Goal: Task Accomplishment & Management: Complete application form

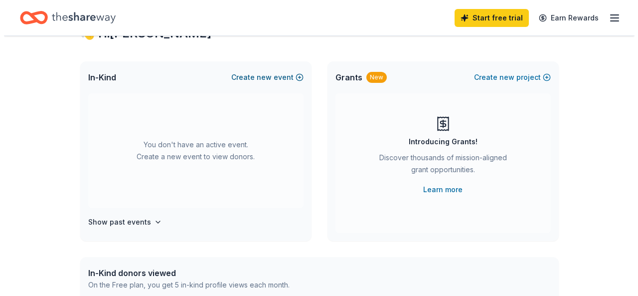
scroll to position [40, 0]
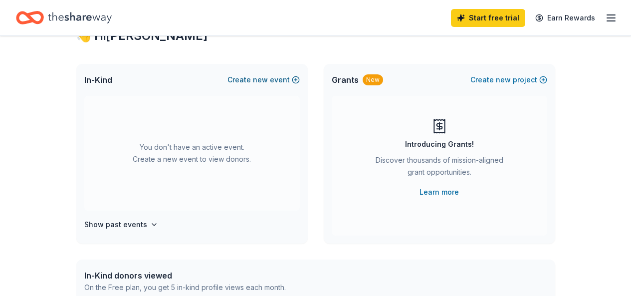
click at [260, 79] on span "new" at bounding box center [260, 80] width 15 height 12
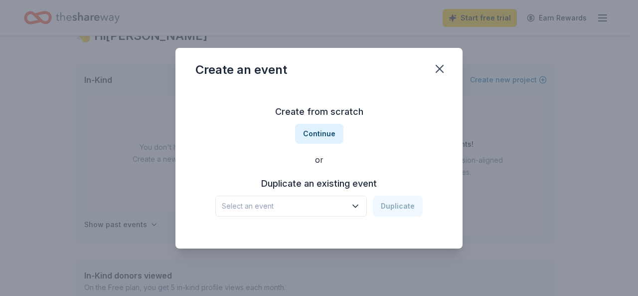
click at [256, 204] on span "Select an event" at bounding box center [284, 206] width 125 height 12
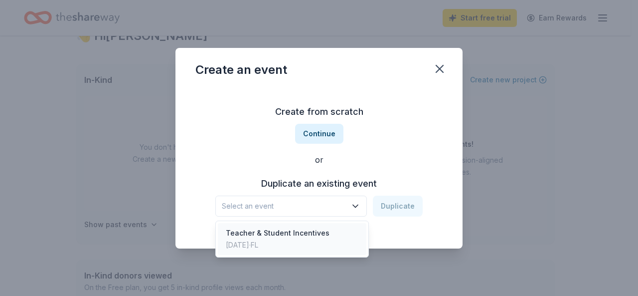
click at [267, 235] on div "Teacher & Student Incentives" at bounding box center [278, 233] width 104 height 12
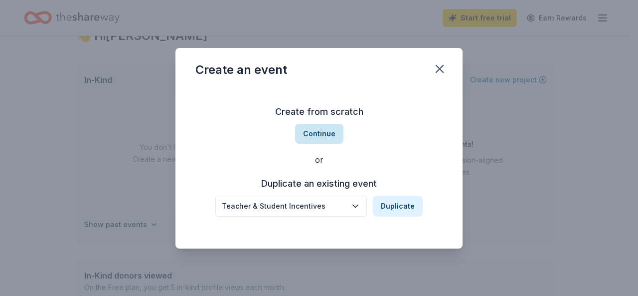
click at [317, 134] on button "Continue" at bounding box center [319, 134] width 48 height 20
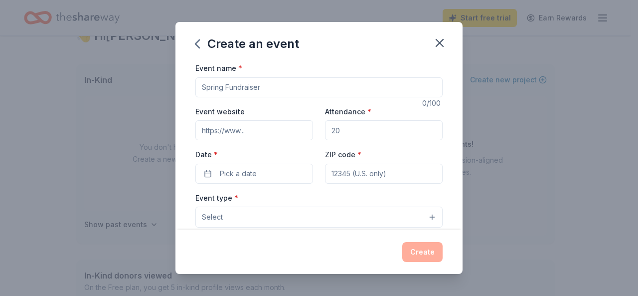
drag, startPoint x: 284, startPoint y: 95, endPoint x: 174, endPoint y: 92, distance: 110.3
click at [174, 92] on div "Create an event Event name * 0 /100 Event website Attendance * Date * Pick a da…" at bounding box center [319, 148] width 638 height 296
click at [233, 89] on input "Event name *" at bounding box center [318, 87] width 247 height 20
type input "H"
type input "Student Incentives (for attendance, achievement, behavior)"
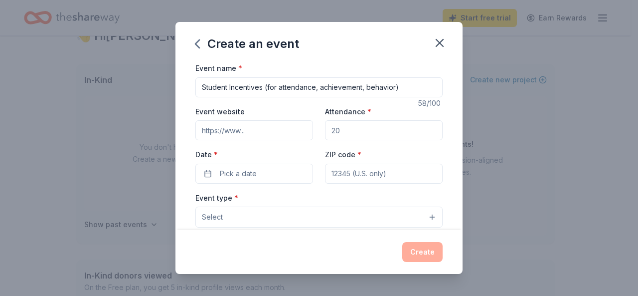
click at [255, 133] on input "Event website" at bounding box center [254, 130] width 118 height 20
type input "www.eneidamhartner.com"
click at [351, 127] on input "Attendance *" at bounding box center [384, 130] width 118 height 20
type input "50"
click at [257, 172] on button "Pick a date" at bounding box center [254, 174] width 118 height 20
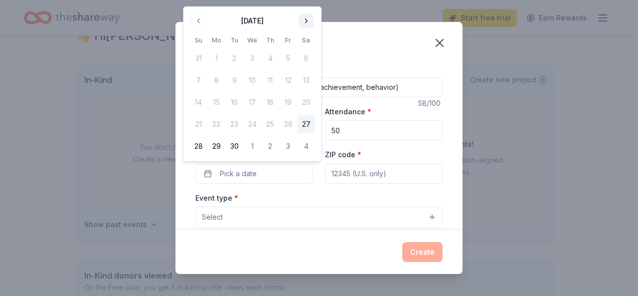
click at [305, 19] on button "Go to next month" at bounding box center [306, 21] width 14 height 14
click at [219, 149] on button "27" at bounding box center [216, 146] width 18 height 18
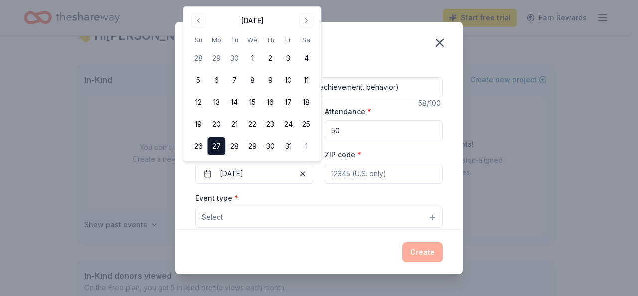
click at [234, 230] on div "Create" at bounding box center [319, 252] width 287 height 44
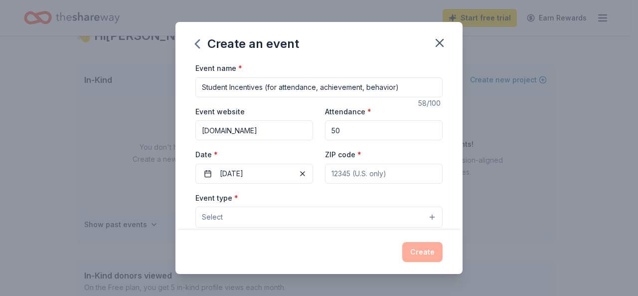
click at [243, 215] on button "Select" at bounding box center [318, 216] width 247 height 21
click at [239, 223] on button "Select" at bounding box center [318, 216] width 247 height 21
click at [372, 175] on input "ZIP code *" at bounding box center [384, 174] width 118 height 20
type input "33127"
click at [337, 195] on div "Event type * Select" at bounding box center [318, 209] width 247 height 36
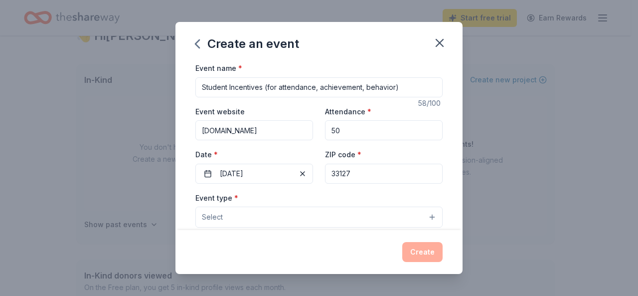
click at [283, 210] on button "Select" at bounding box center [318, 216] width 247 height 21
click at [423, 209] on button "Select" at bounding box center [318, 216] width 247 height 21
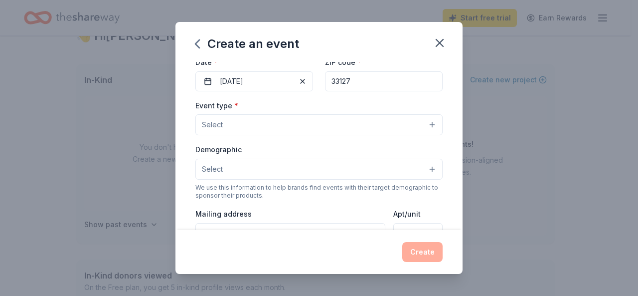
scroll to position [93, 0]
click at [399, 120] on button "Select" at bounding box center [318, 123] width 247 height 21
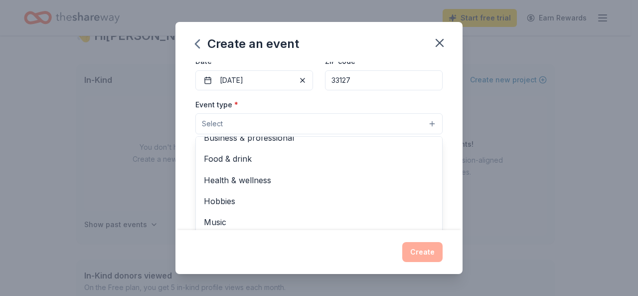
scroll to position [0, 0]
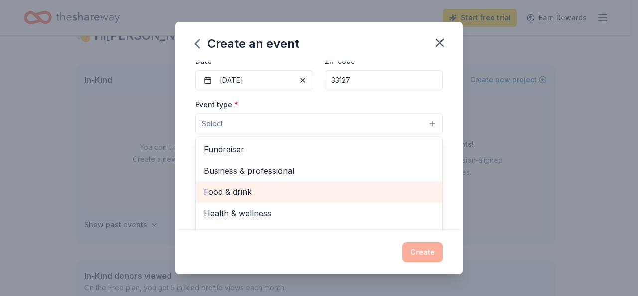
click at [246, 195] on span "Food & drink" at bounding box center [319, 191] width 230 height 13
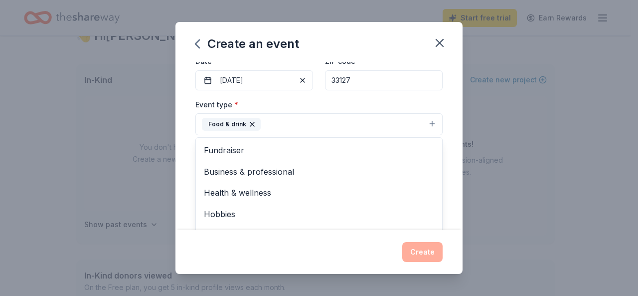
click at [441, 210] on div "Event name * Student Incentives (for attendance, achievement, behavior) 58 /100…" at bounding box center [319, 146] width 287 height 168
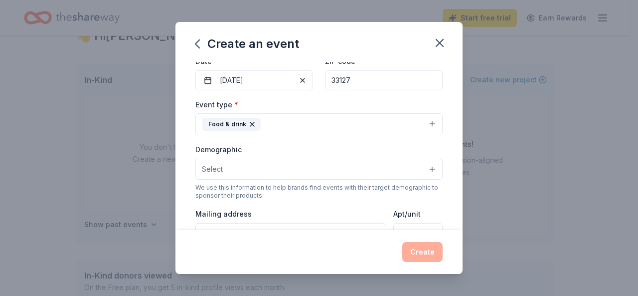
click at [290, 164] on button "Select" at bounding box center [318, 169] width 247 height 21
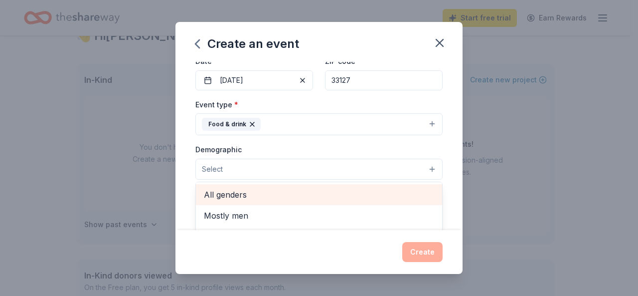
click at [245, 190] on span "All genders" at bounding box center [319, 194] width 230 height 13
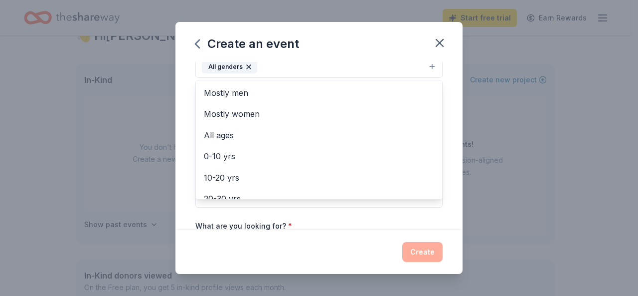
scroll to position [208, 0]
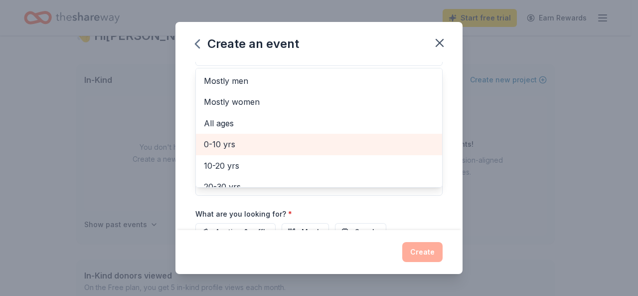
click at [206, 147] on span "0-10 yrs" at bounding box center [319, 144] width 230 height 13
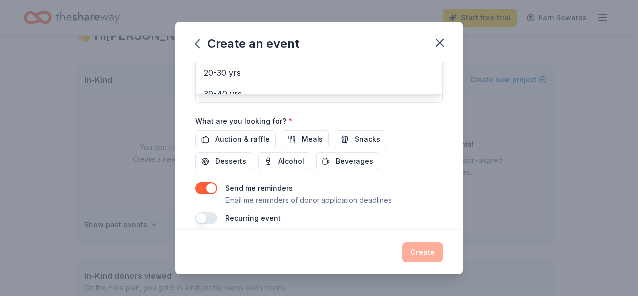
scroll to position [310, 0]
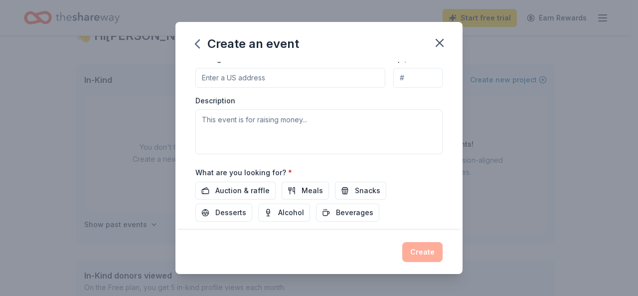
scroll to position [247, 0]
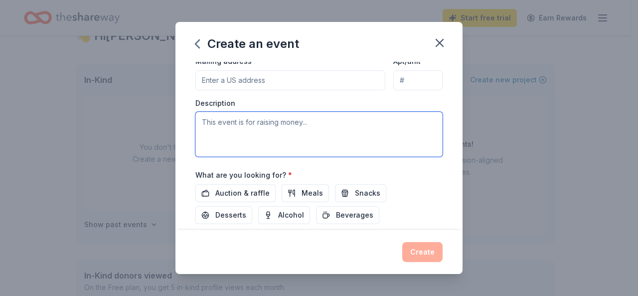
click at [278, 125] on textarea at bounding box center [318, 134] width 247 height 45
type textarea "P"
type textarea "T"
type textarea "R"
type textarea "Snacks for celebrations that reward students for their efforts."
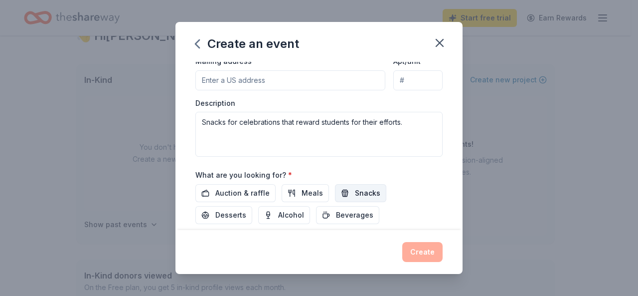
click at [349, 192] on button "Snacks" at bounding box center [360, 193] width 51 height 18
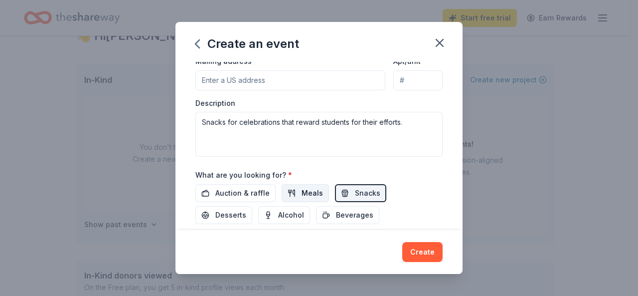
click at [302, 189] on span "Meals" at bounding box center [312, 193] width 21 height 12
click at [224, 214] on span "Desserts" at bounding box center [230, 215] width 31 height 12
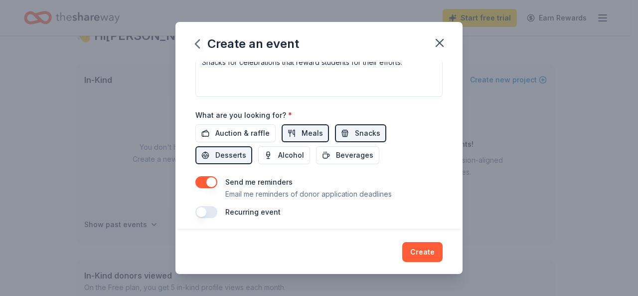
scroll to position [310, 0]
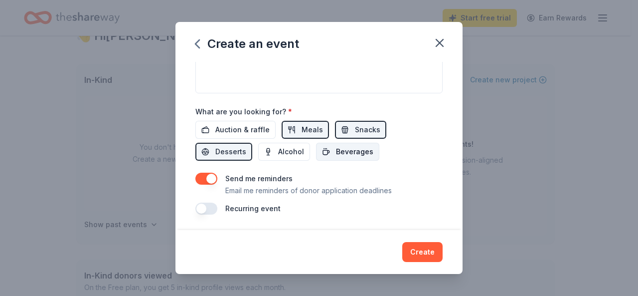
click at [354, 150] on span "Beverages" at bounding box center [354, 152] width 37 height 12
click at [196, 207] on button "button" at bounding box center [206, 208] width 22 height 12
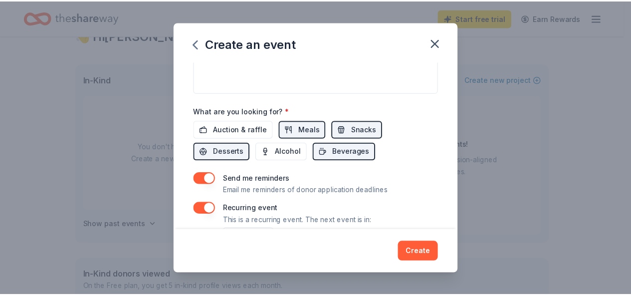
scroll to position [346, 0]
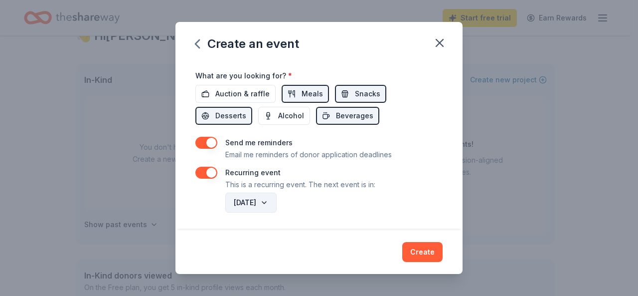
click at [273, 205] on button "October 2026" at bounding box center [250, 202] width 51 height 20
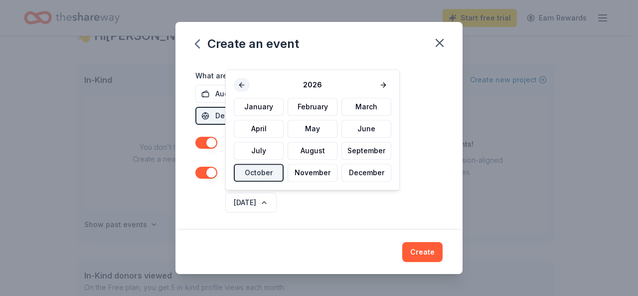
click at [239, 84] on button at bounding box center [242, 85] width 16 height 14
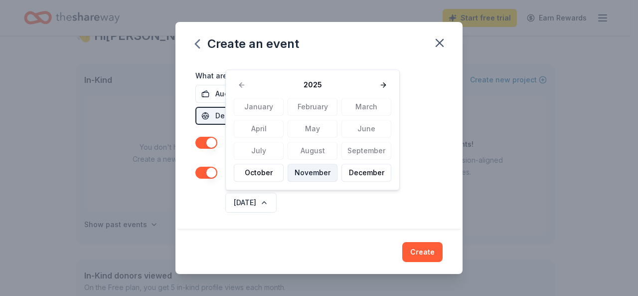
click at [300, 171] on button "November" at bounding box center [313, 173] width 50 height 18
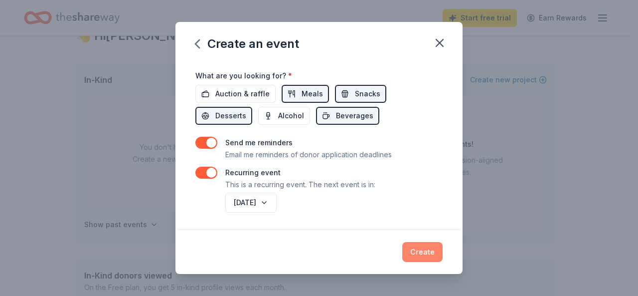
click at [414, 249] on button "Create" at bounding box center [422, 252] width 40 height 20
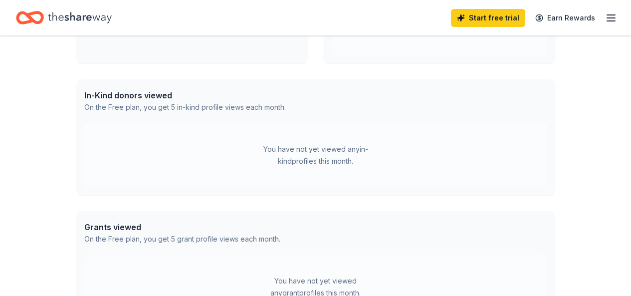
scroll to position [205, 0]
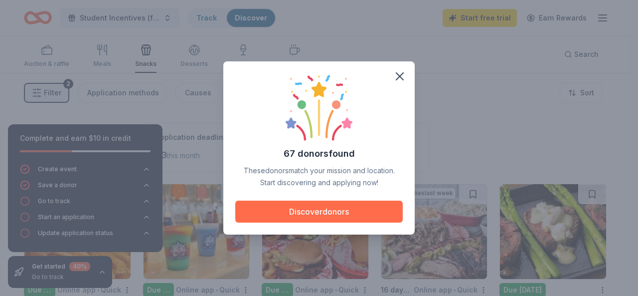
click at [319, 210] on button "Discover donors" at bounding box center [319, 211] width 168 height 22
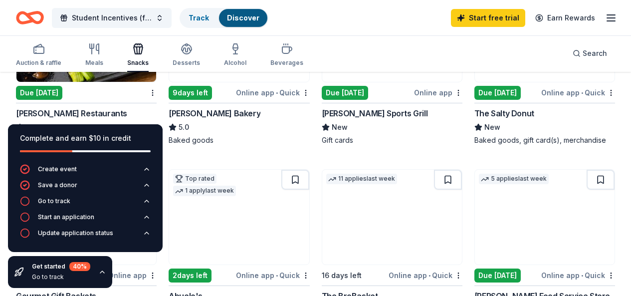
scroll to position [372, 0]
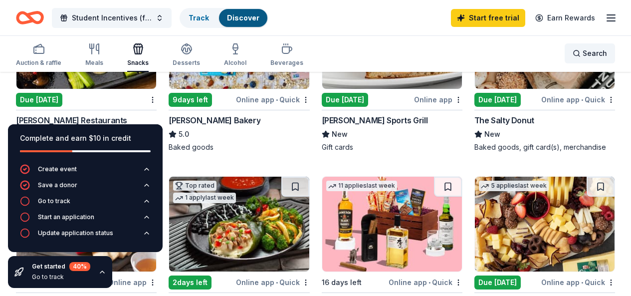
click at [574, 58] on div "Search" at bounding box center [589, 53] width 34 height 12
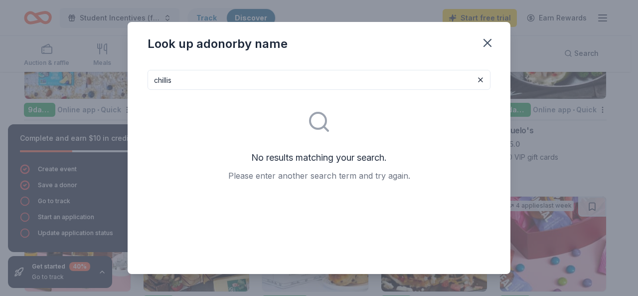
click at [165, 78] on input "chillis" at bounding box center [319, 80] width 343 height 20
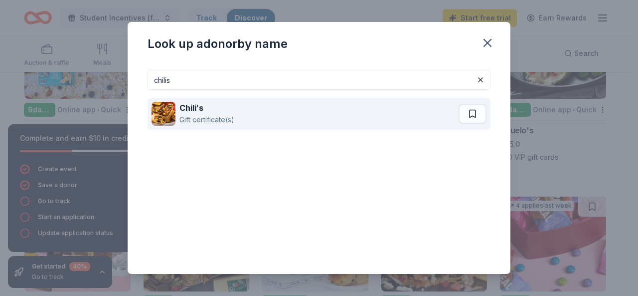
type input "chilis"
click at [185, 115] on div "Gift certificate(s)" at bounding box center [207, 120] width 55 height 12
click at [463, 116] on button at bounding box center [473, 114] width 28 height 20
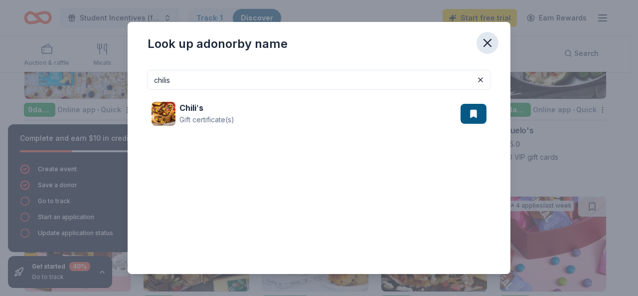
click at [487, 45] on icon "button" at bounding box center [488, 43] width 14 height 14
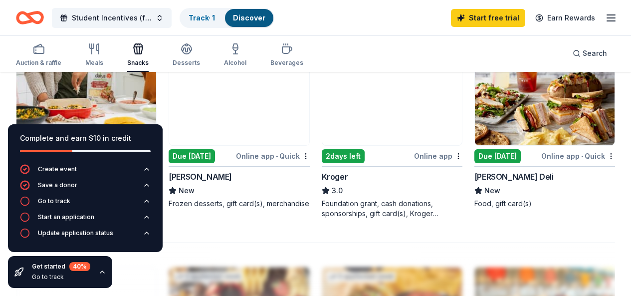
scroll to position [541, 0]
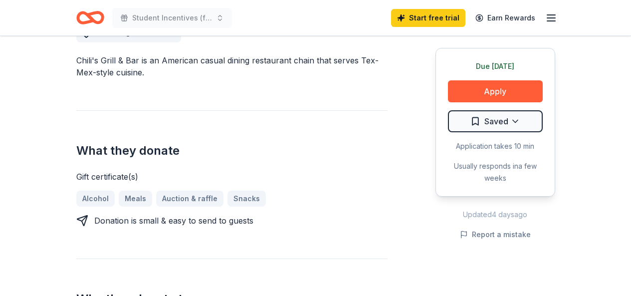
scroll to position [296, 0]
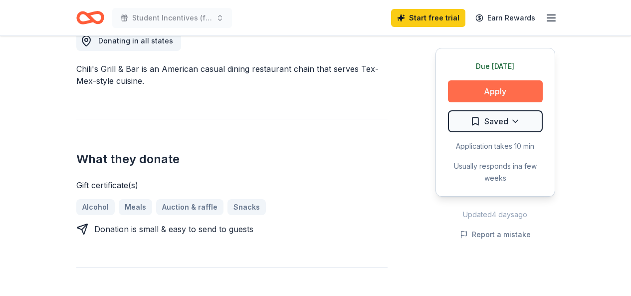
click at [487, 95] on button "Apply" at bounding box center [495, 91] width 95 height 22
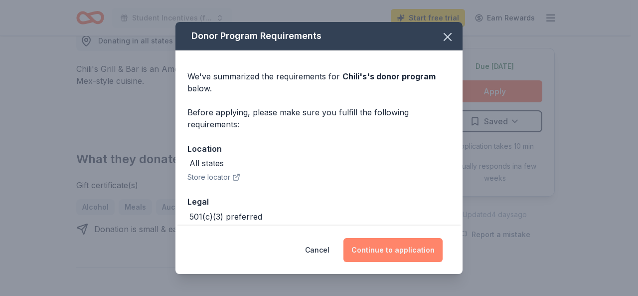
click at [383, 248] on button "Continue to application" at bounding box center [393, 250] width 99 height 24
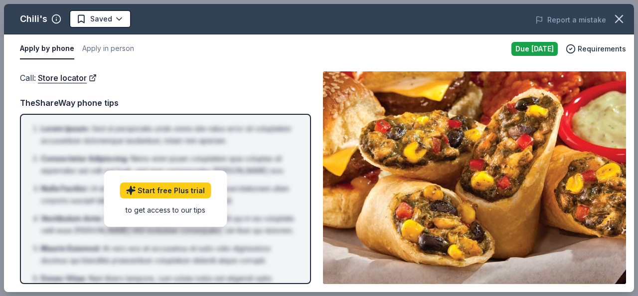
click at [276, 97] on div "TheShareWay phone tips" at bounding box center [165, 102] width 291 height 13
click at [211, 66] on div "Call : Store locator Call : Store locator TheShareWay phone tips Lorem Ipsum : …" at bounding box center [319, 177] width 630 height 228
click at [104, 47] on button "Apply in person" at bounding box center [108, 48] width 52 height 21
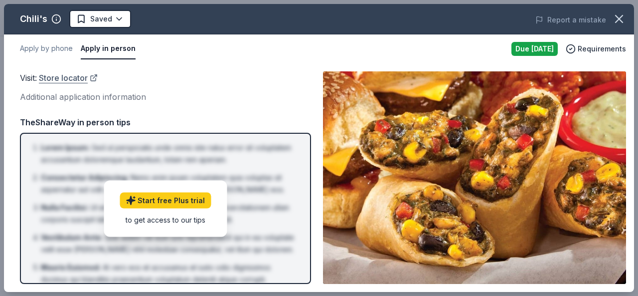
click at [62, 77] on link "Store locator" at bounding box center [68, 77] width 59 height 13
click at [538, 47] on div "Due today" at bounding box center [535, 49] width 46 height 14
click at [584, 49] on span "Requirements" at bounding box center [602, 49] width 48 height 12
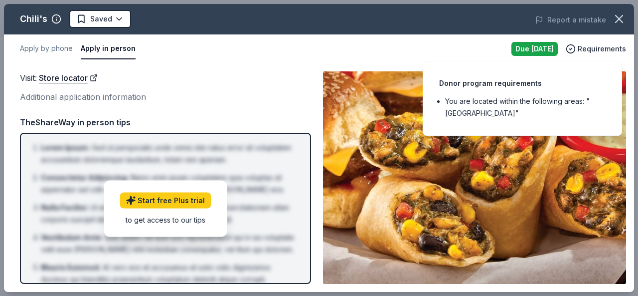
click at [516, 168] on img at bounding box center [474, 177] width 303 height 212
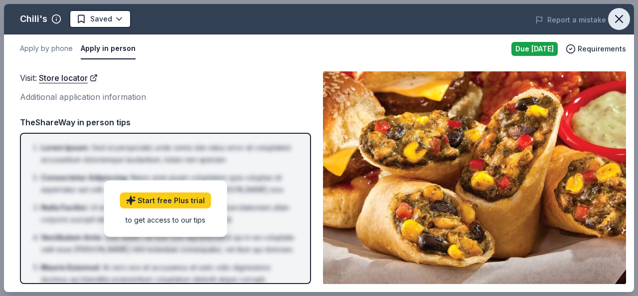
click at [617, 18] on icon "button" at bounding box center [619, 19] width 14 height 14
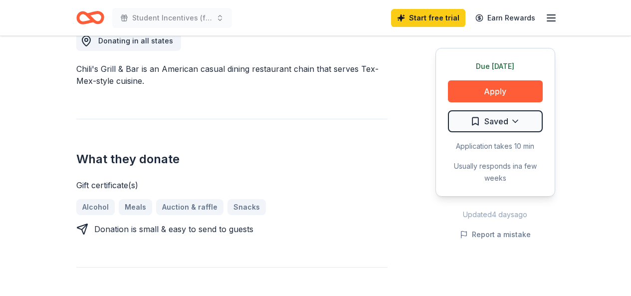
click at [347, 160] on h2 "What they donate" at bounding box center [231, 159] width 311 height 16
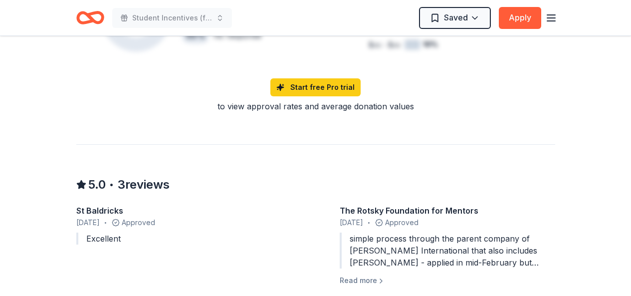
scroll to position [775, 0]
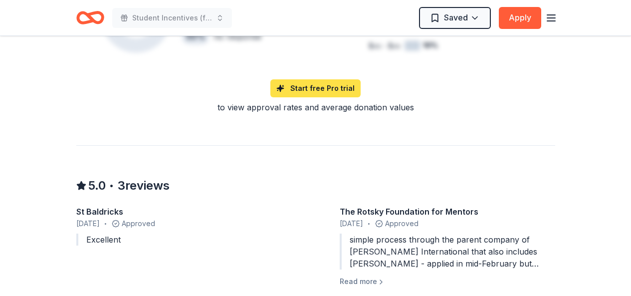
click at [314, 95] on link "Start free Pro trial" at bounding box center [315, 88] width 90 height 18
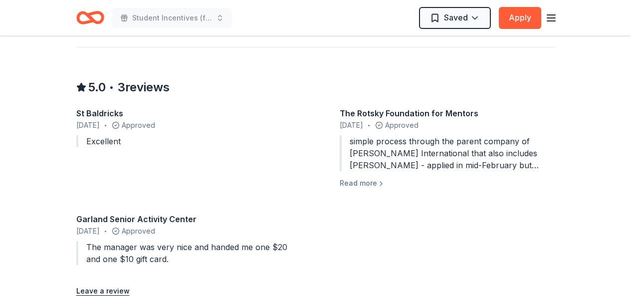
scroll to position [875, 0]
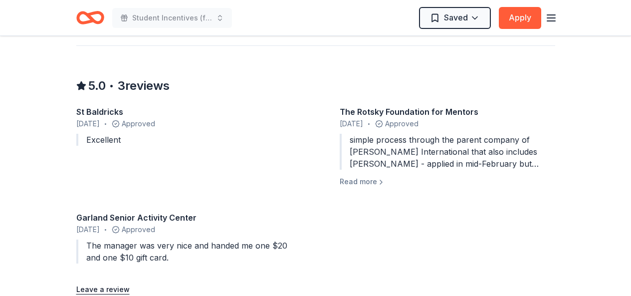
drag, startPoint x: 355, startPoint y: 151, endPoint x: 404, endPoint y: 156, distance: 50.2
click at [404, 156] on div "simple process through the parent company of Brinker International that also in…" at bounding box center [447, 152] width 215 height 36
click at [433, 158] on div "simple process through the parent company of Brinker International that also in…" at bounding box center [447, 152] width 215 height 36
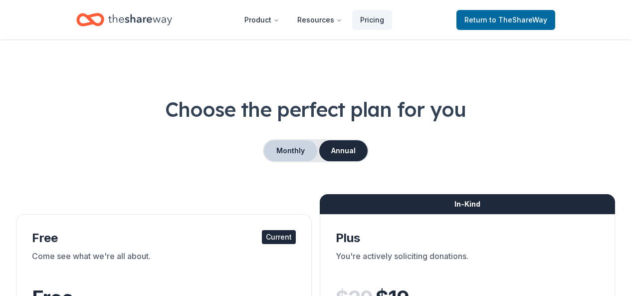
click at [307, 145] on button "Monthly" at bounding box center [290, 150] width 53 height 21
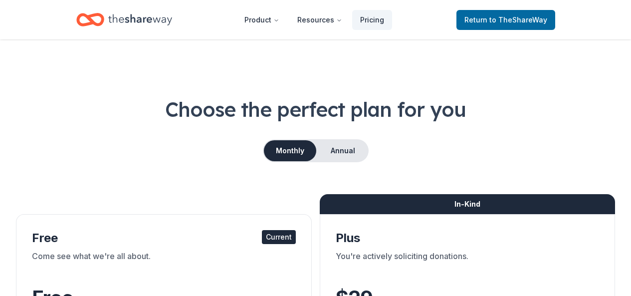
click at [474, 22] on span "Return to TheShareWay" at bounding box center [505, 20] width 83 height 12
